Goal: Information Seeking & Learning: Learn about a topic

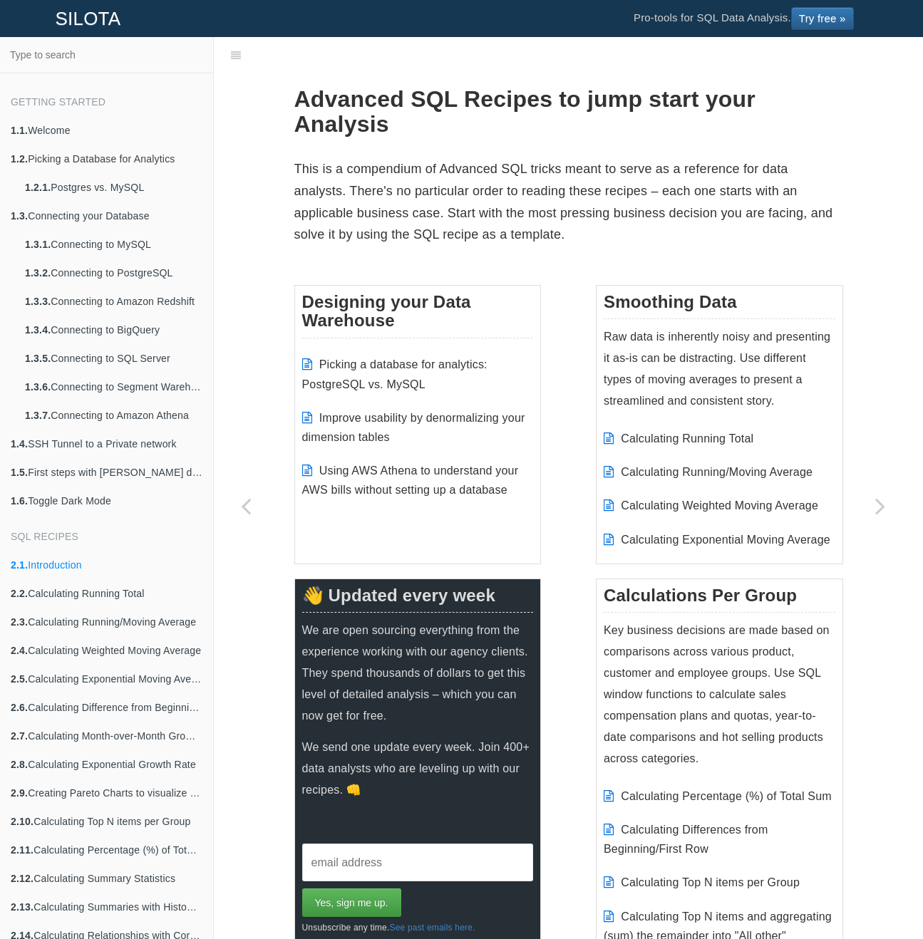
scroll to position [36, 0]
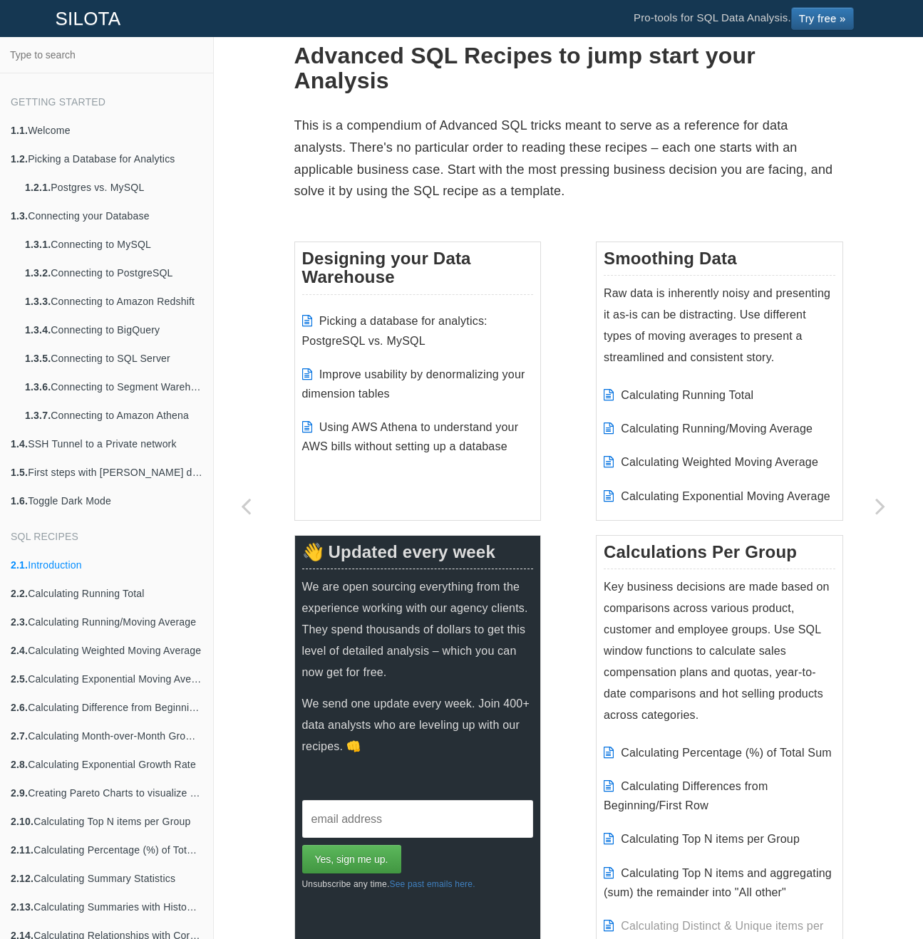
scroll to position [33, 0]
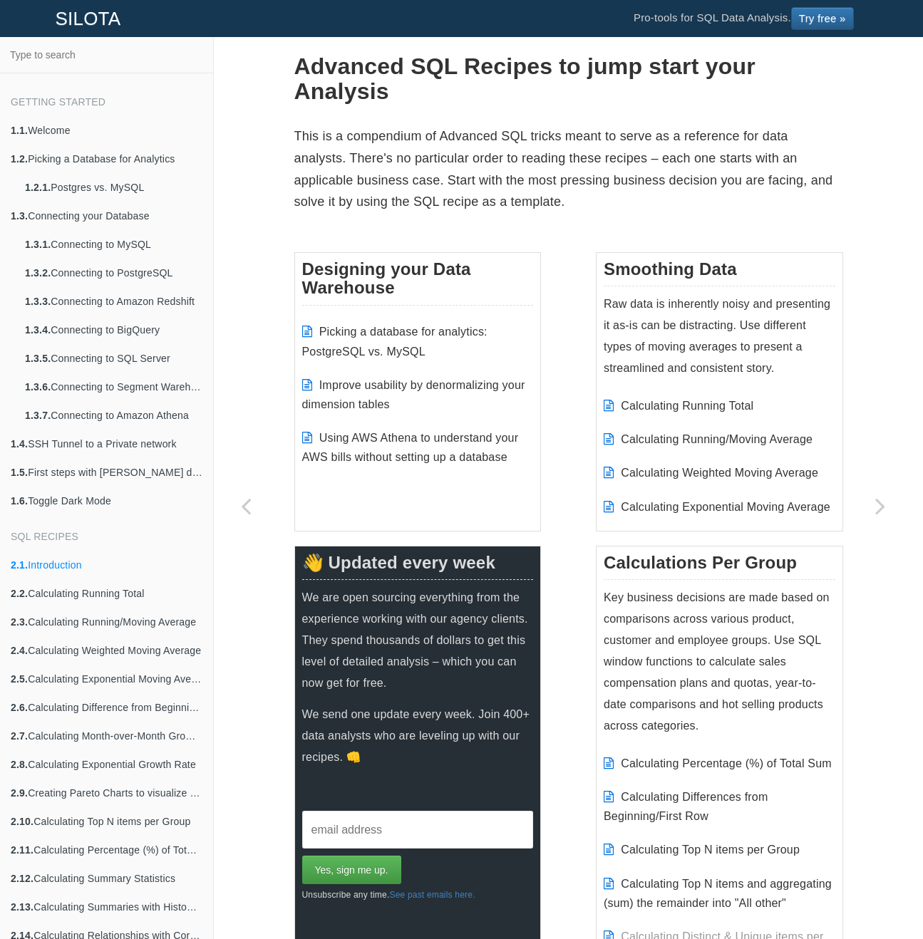
click at [570, 156] on p "This is a compendium of Advanced SQL tricks meant to serve as a reference for d…" at bounding box center [568, 168] width 549 height 87
click at [577, 155] on p "This is a compendium of Advanced SQL tricks meant to serve as a reference for d…" at bounding box center [568, 168] width 549 height 87
click at [571, 140] on p "This is a compendium of Advanced SQL tricks meant to serve as a reference for d…" at bounding box center [568, 168] width 549 height 87
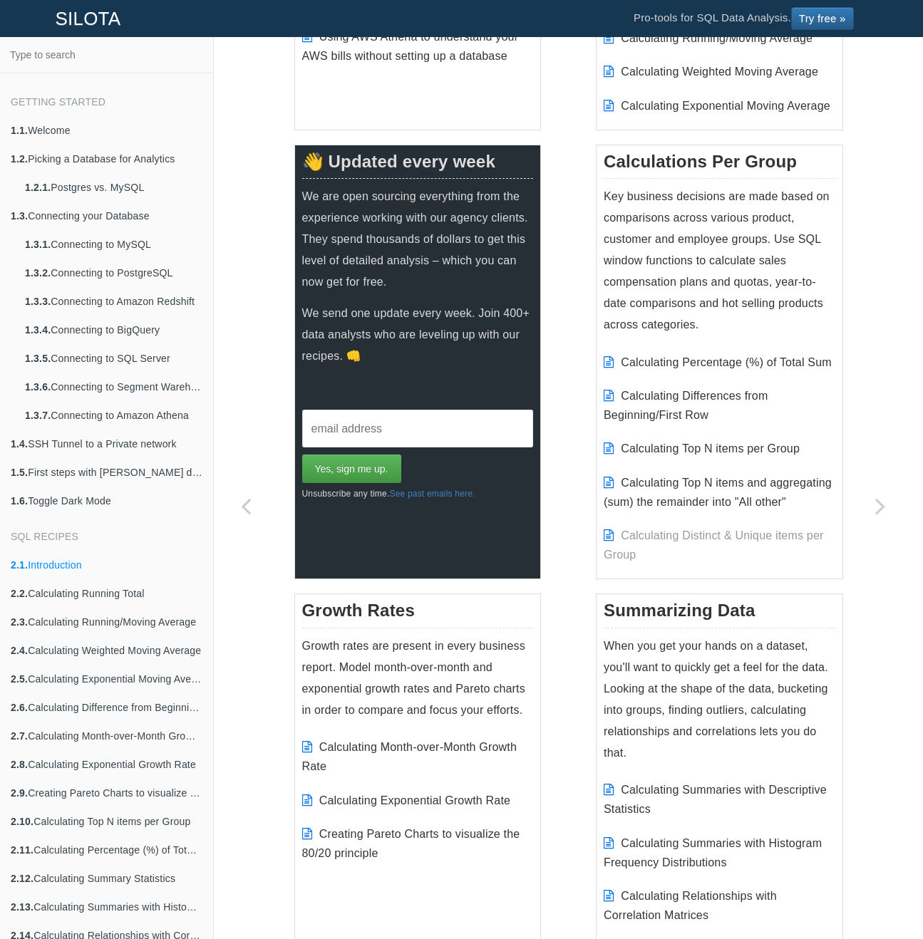
scroll to position [0, 0]
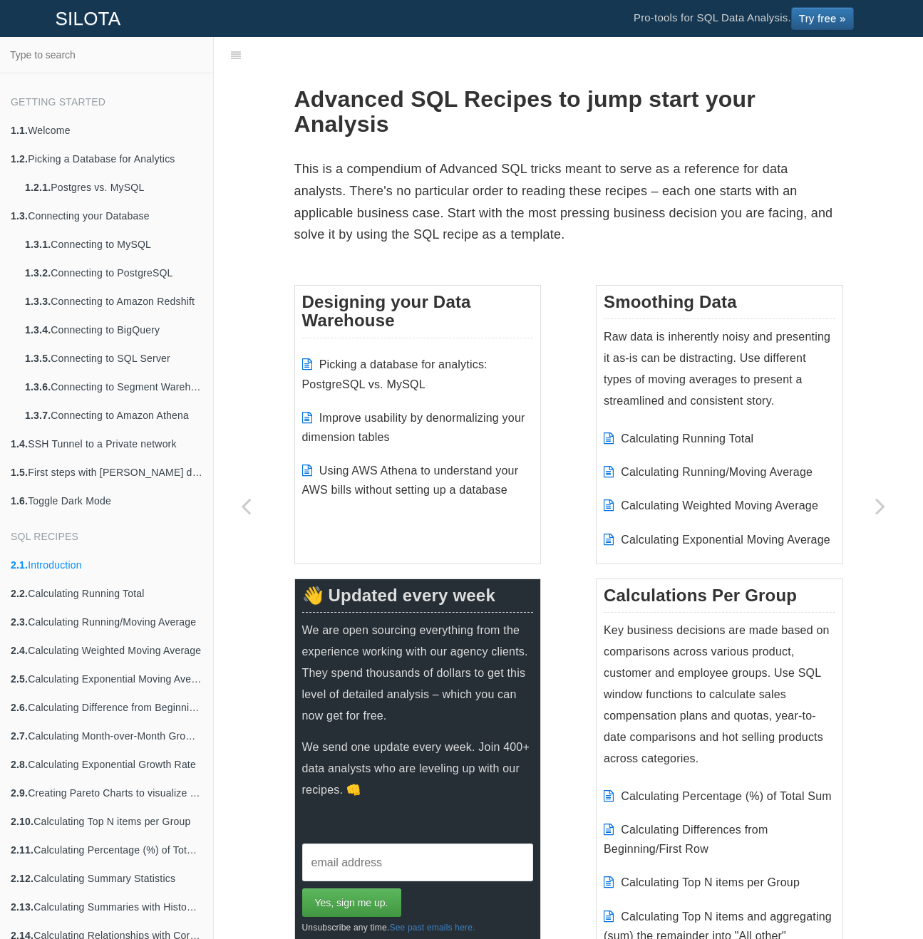
click at [564, 167] on p "This is a compendium of Advanced SQL tricks meant to serve as a reference for d…" at bounding box center [568, 201] width 549 height 87
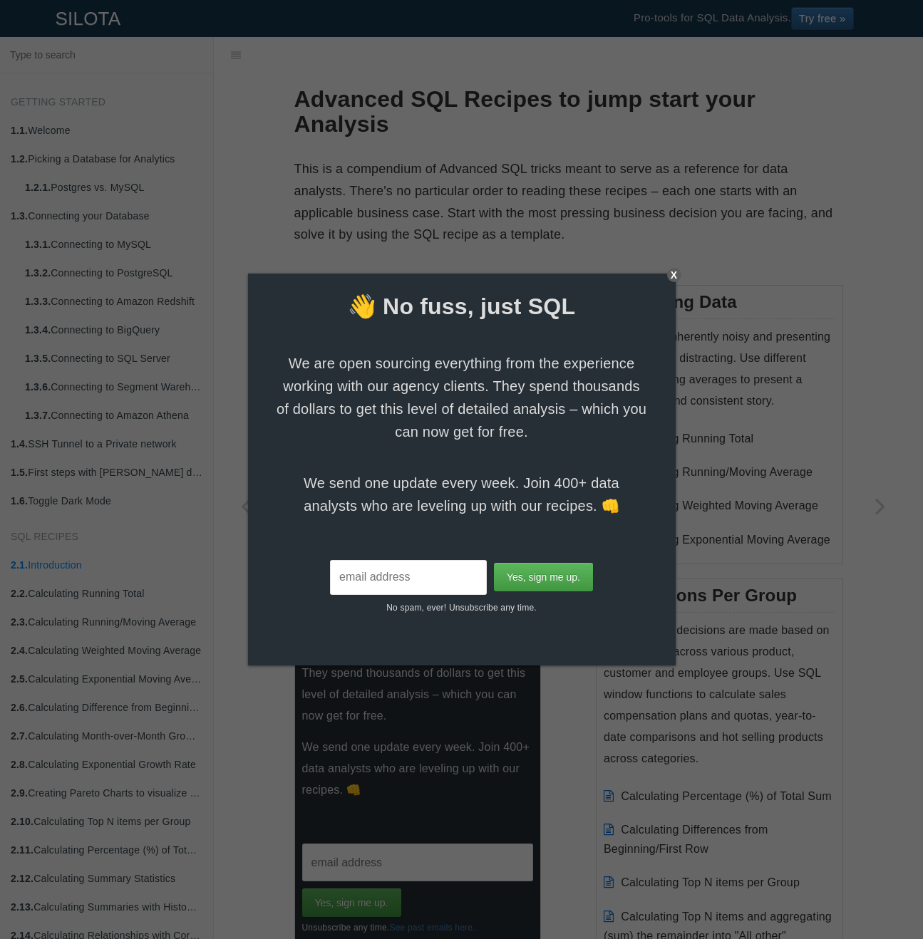
click at [673, 277] on div "X" at bounding box center [674, 275] width 14 height 14
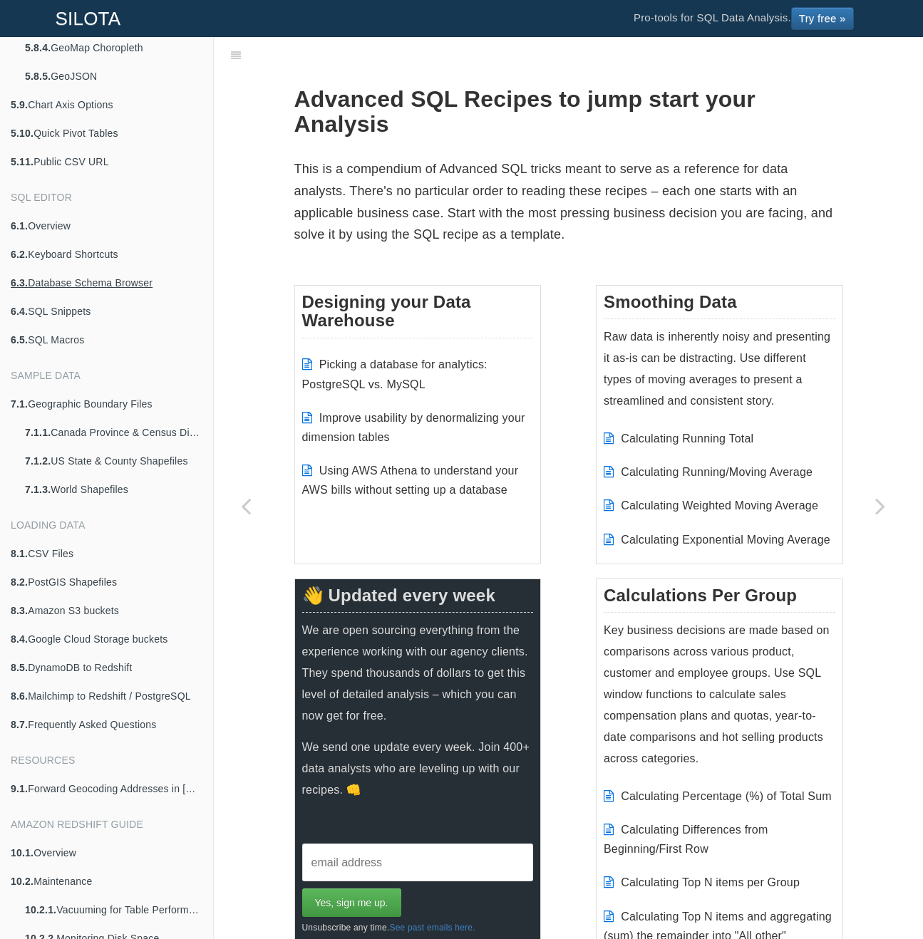
scroll to position [2320, 0]
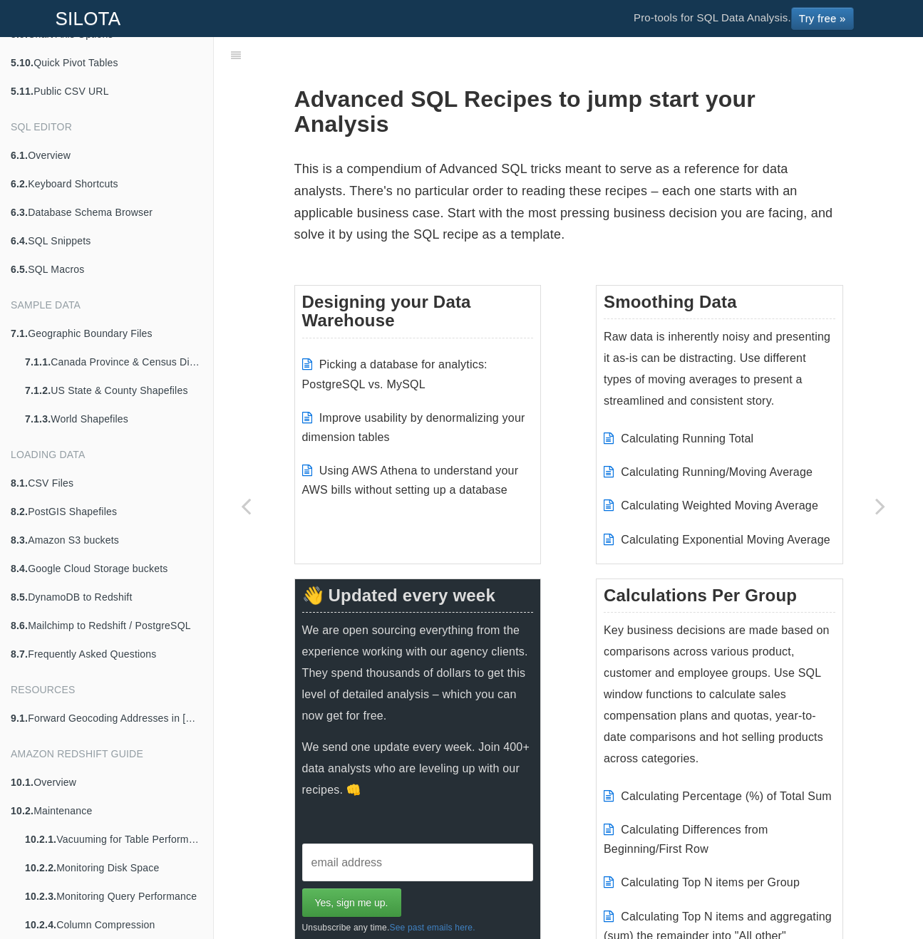
click at [370, 165] on p "This is a compendium of Advanced SQL tricks meant to serve as a reference for d…" at bounding box center [568, 201] width 549 height 87
drag, startPoint x: 289, startPoint y: 170, endPoint x: 562, endPoint y: 227, distance: 278.1
click at [562, 227] on p "This is a compendium of Advanced SQL tricks meant to serve as a reference for d…" at bounding box center [568, 201] width 549 height 87
drag, startPoint x: 562, startPoint y: 233, endPoint x: 280, endPoint y: 108, distance: 308.2
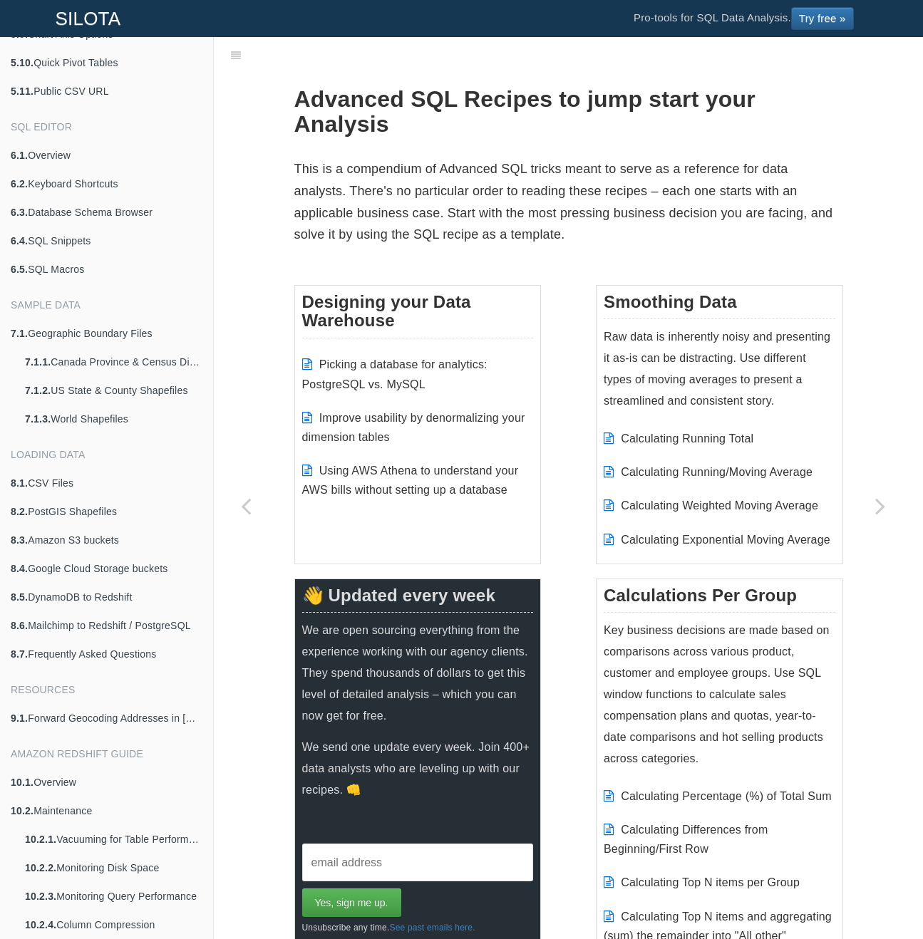
click at [371, 175] on p "This is a compendium of Advanced SQL tricks meant to serve as a reference for d…" at bounding box center [568, 201] width 549 height 87
click at [423, 205] on p "This is a compendium of Advanced SQL tricks meant to serve as a reference for d…" at bounding box center [568, 201] width 549 height 87
